Goal: Information Seeking & Learning: Understand process/instructions

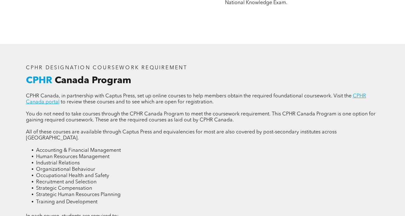
scroll to position [746, 0]
click at [156, 166] on li "Organizational Behaviour" at bounding box center [207, 169] width 343 height 6
click at [126, 154] on li "Human Resources Management" at bounding box center [207, 157] width 343 height 6
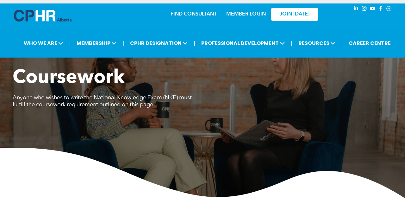
scroll to position [0, 0]
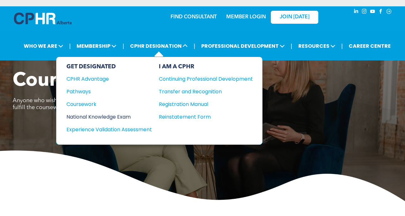
click at [95, 118] on div "National Knowledge Exam" at bounding box center [104, 117] width 77 height 8
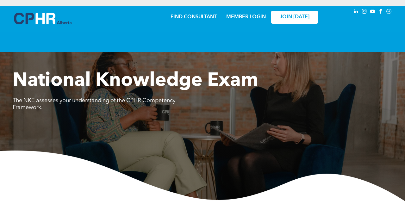
click at [196, 144] on div "National Knowledge Exam The NKE assesses your understanding of the CPHR Compete…" at bounding box center [202, 136] width 405 height 132
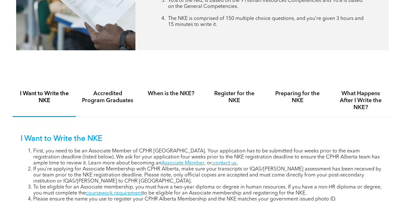
scroll to position [329, 0]
click at [290, 93] on h4 "Preparing for the NKE" at bounding box center [297, 97] width 52 height 14
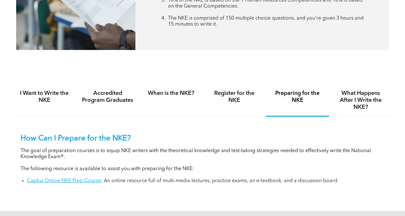
click at [273, 135] on p "How Can I Prepare for the NKE?" at bounding box center [203, 138] width 364 height 9
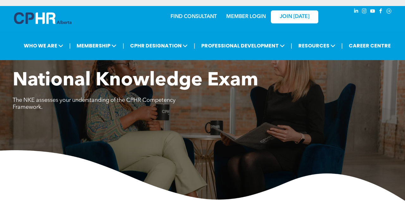
scroll to position [0, 0]
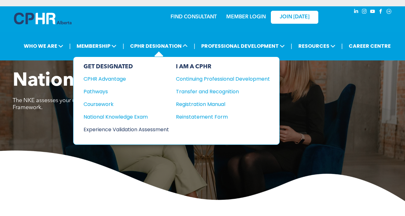
click at [153, 128] on div "Experience Validation Assessment" at bounding box center [121, 130] width 77 height 8
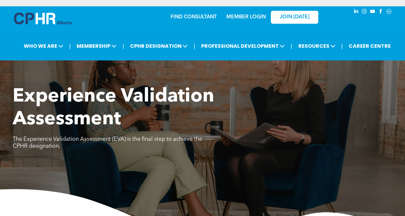
click at [194, 144] on p "The Experience Validation Assessment (EVA) is the final step to achieve the CPH…" at bounding box center [108, 143] width 190 height 14
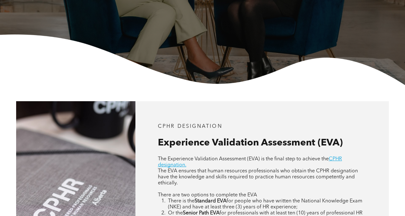
scroll to position [164, 0]
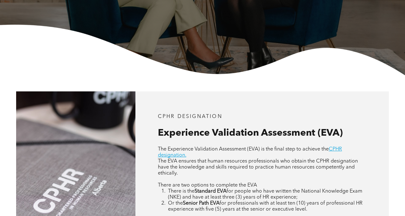
click at [267, 101] on div "CPHR DESIGNATION Experience Validation Assessment (EVA) The Experience Validati…" at bounding box center [261, 189] width 253 height 197
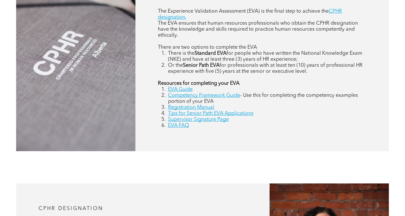
scroll to position [304, 0]
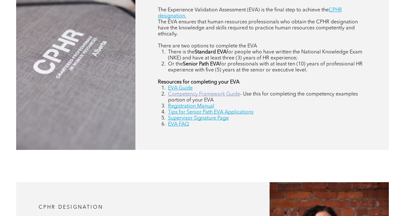
click at [185, 93] on link "Competency Framework Guide" at bounding box center [204, 94] width 72 height 5
click at [206, 111] on link "Tips for Senior Path EVA Applications" at bounding box center [210, 112] width 85 height 5
click at [220, 94] on link "Competency Framework Guide" at bounding box center [204, 94] width 72 height 5
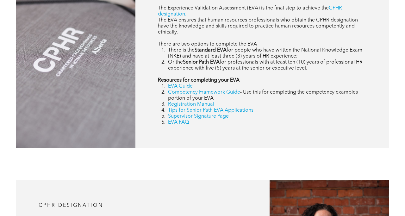
scroll to position [307, 0]
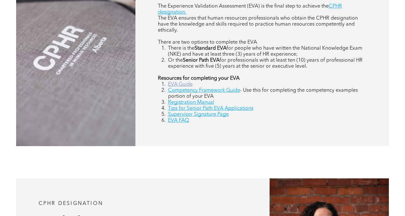
click at [180, 85] on link "EVA Guide" at bounding box center [180, 84] width 25 height 5
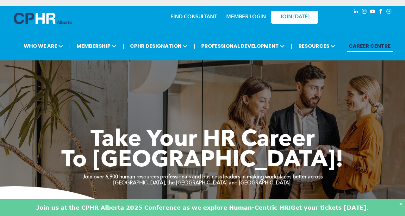
click at [190, 83] on div "Take Your HR Career To New Heights! Join over 6,900 human resources professiona…" at bounding box center [202, 136] width 405 height 202
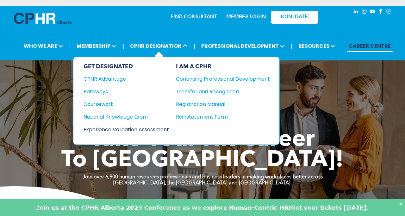
click at [115, 128] on div "Experience Validation Assessment" at bounding box center [121, 130] width 77 height 8
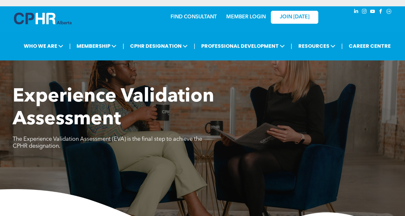
click at [113, 185] on div "Experience Validation Assessment The Experience Validation Assessment (EVA) is …" at bounding box center [202, 162] width 405 height 154
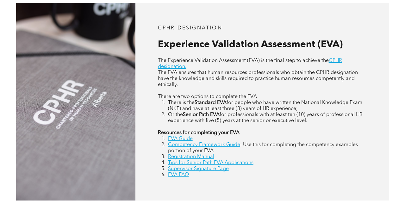
scroll to position [266, 0]
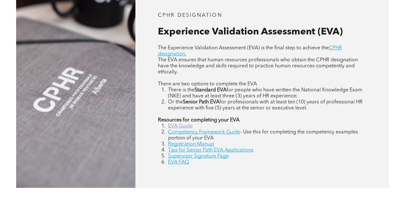
click at [175, 126] on link "EVA Guide" at bounding box center [180, 126] width 25 height 5
click at [181, 126] on link "EVA Guide" at bounding box center [180, 126] width 25 height 5
click at [223, 132] on link "Competency Framework Guide" at bounding box center [204, 132] width 72 height 5
click at [208, 144] on link "Registration Manual" at bounding box center [191, 144] width 46 height 5
click at [177, 156] on link "Supervisor Signature Page" at bounding box center [198, 156] width 61 height 5
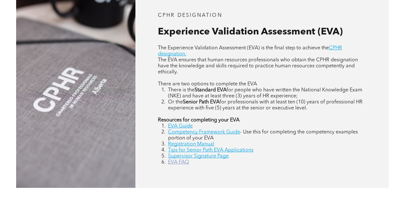
click at [181, 162] on link "EVA FAQ" at bounding box center [178, 162] width 21 height 5
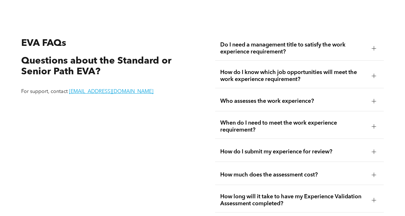
scroll to position [1038, 0]
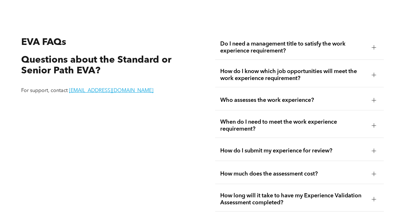
click at [373, 45] on div at bounding box center [373, 47] width 0 height 4
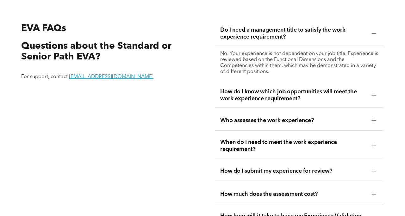
scroll to position [1053, 0]
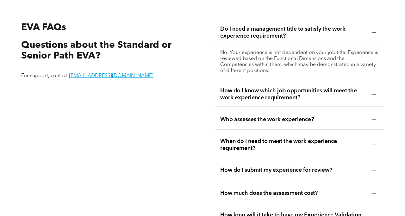
click at [371, 89] on div at bounding box center [373, 93] width 9 height 9
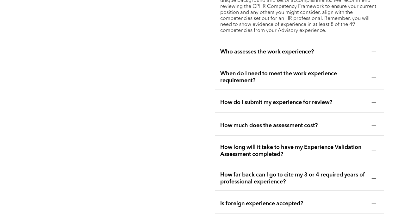
scroll to position [1155, 0]
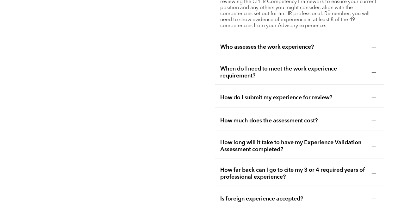
click at [376, 70] on div at bounding box center [374, 72] width 4 height 4
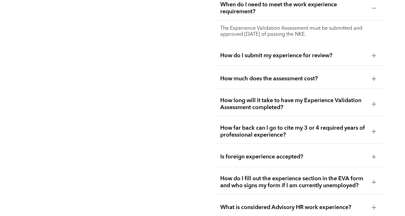
click at [372, 77] on div at bounding box center [374, 79] width 4 height 4
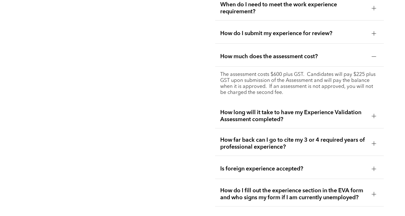
click at [369, 111] on div at bounding box center [373, 115] width 9 height 9
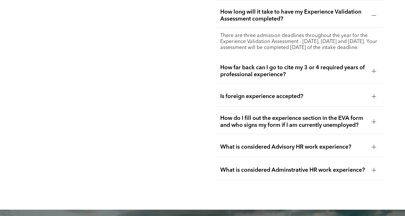
scroll to position [1231, 0]
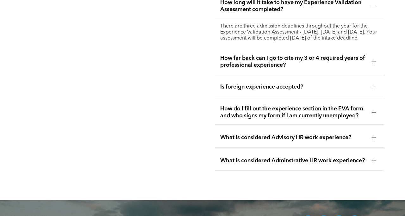
click at [374, 66] on div "How far back can I go to cite my 3 or 4 required years of professional experien…" at bounding box center [299, 62] width 169 height 24
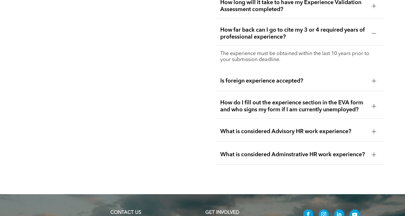
click at [371, 104] on div at bounding box center [373, 105] width 9 height 9
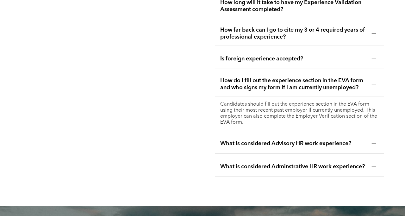
click at [374, 141] on div at bounding box center [374, 143] width 4 height 4
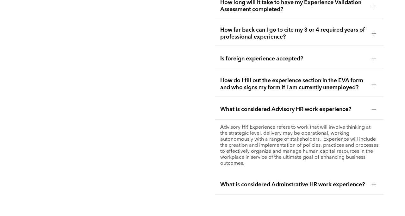
click at [373, 180] on div at bounding box center [373, 184] width 9 height 9
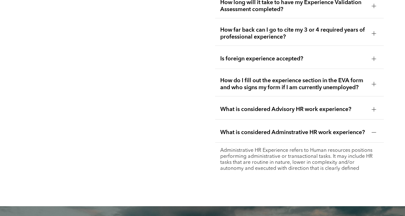
click at [365, 161] on p "Administrative HR Experience refers to Human resources positions performing adm…" at bounding box center [299, 160] width 158 height 24
